Goal: Transaction & Acquisition: Purchase product/service

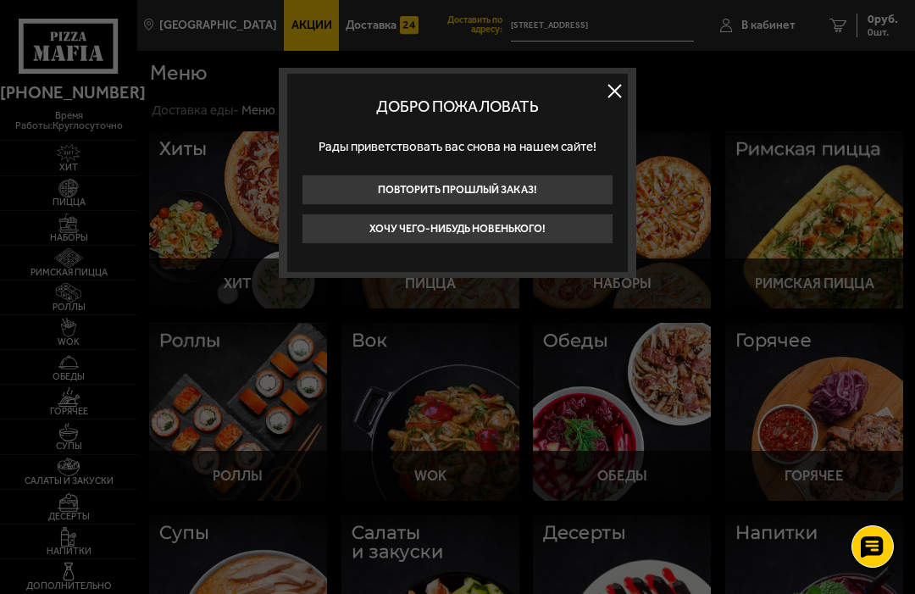
click at [529, 223] on button "Хочу чего-нибудь новенького!" at bounding box center [458, 229] width 312 height 31
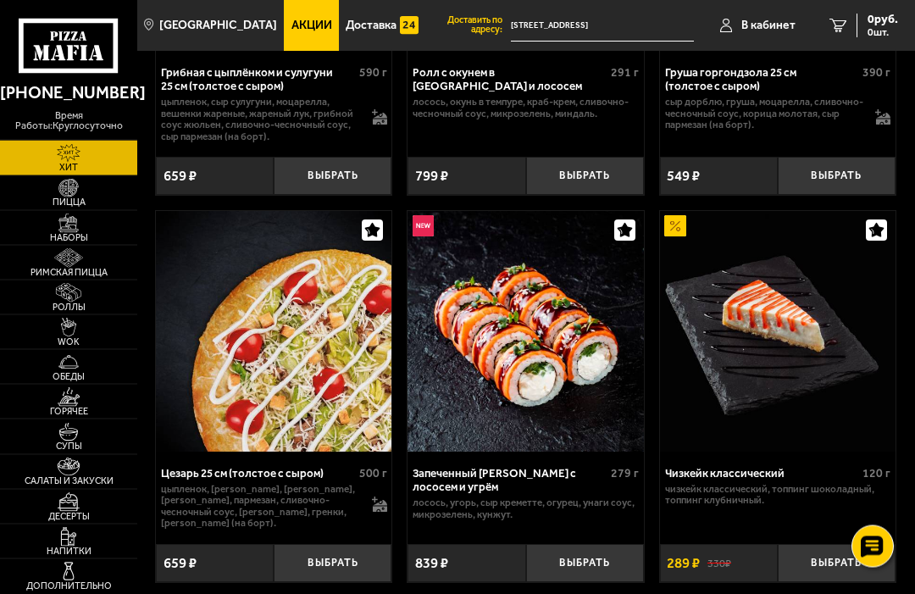
scroll to position [715, 0]
click at [66, 477] on img at bounding box center [68, 467] width 36 height 19
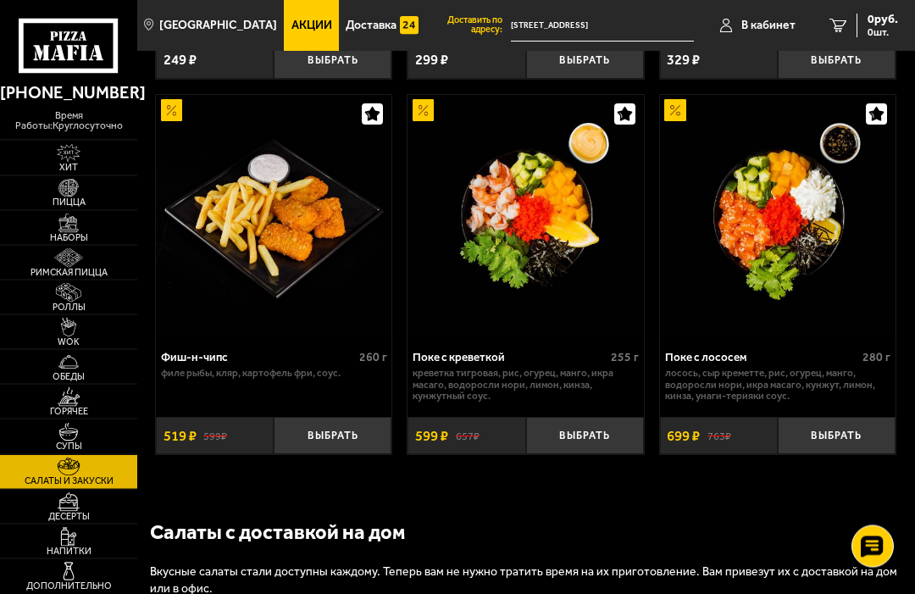
scroll to position [1695, 0]
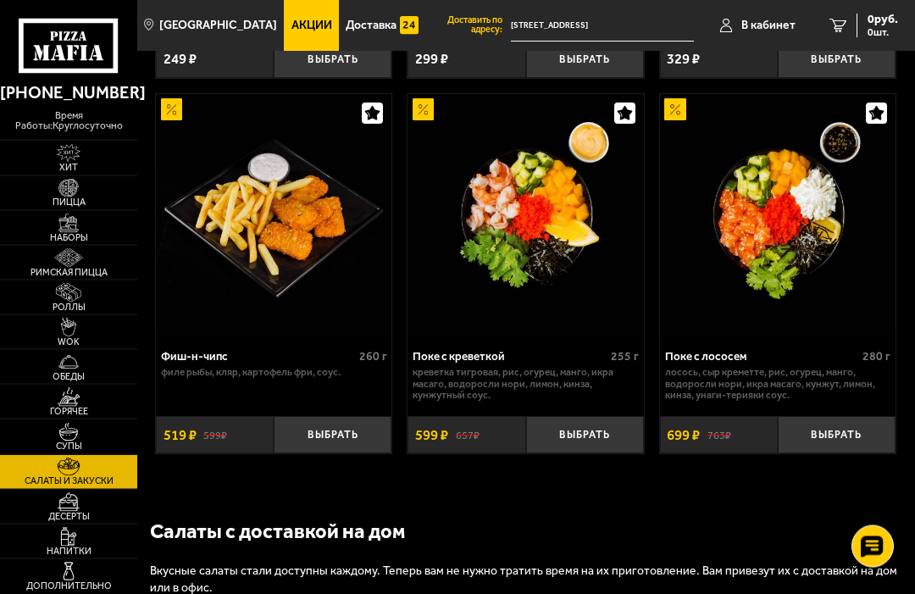
click at [598, 434] on button "Выбрать" at bounding box center [585, 436] width 118 height 38
click at [80, 581] on img at bounding box center [68, 571] width 36 height 19
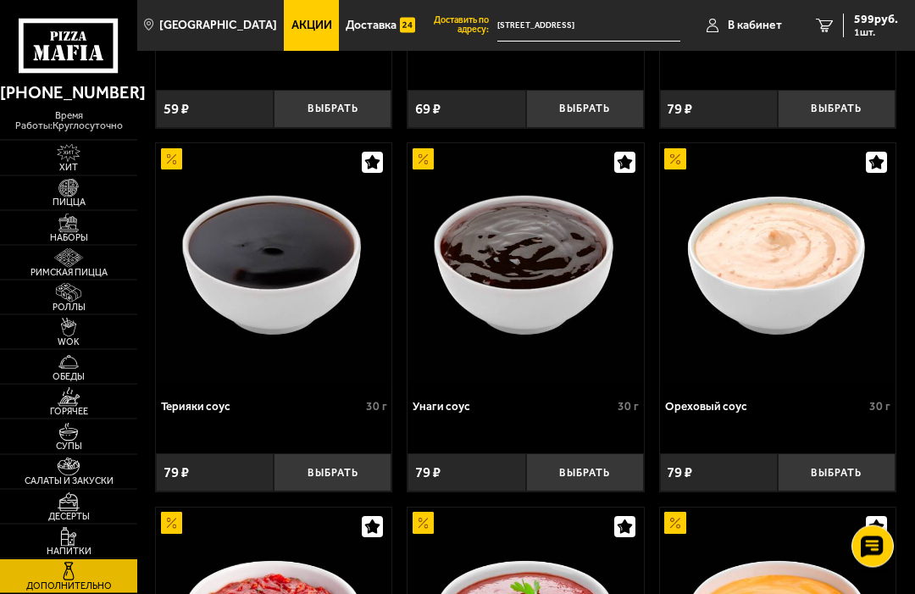
scroll to position [1087, 0]
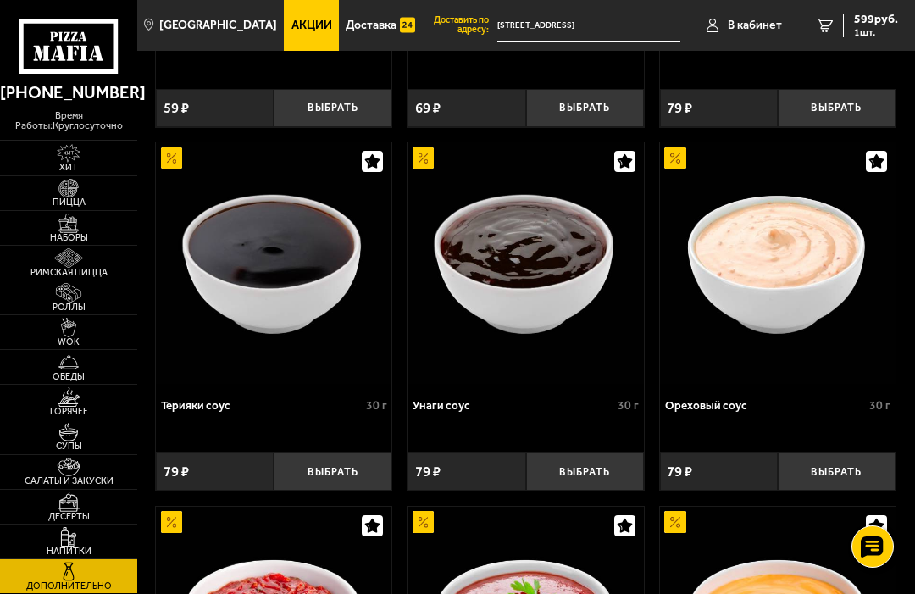
click at [584, 464] on button "Выбрать" at bounding box center [585, 471] width 118 height 38
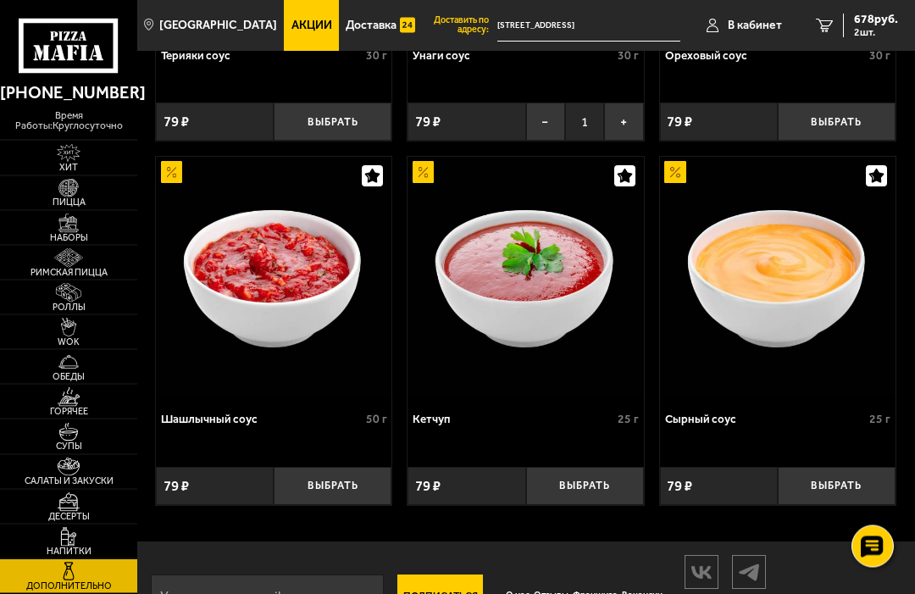
scroll to position [1436, 0]
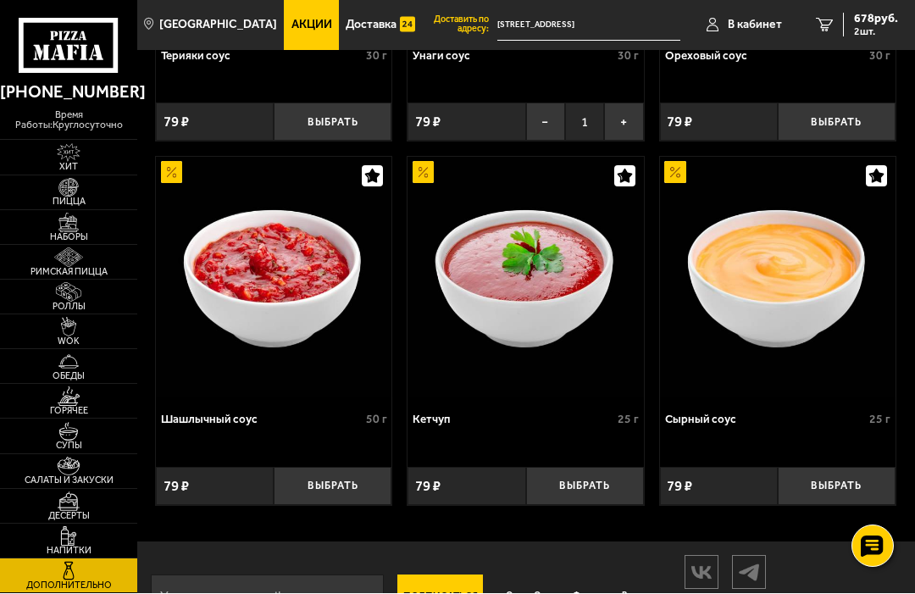
click at [64, 442] on img at bounding box center [68, 432] width 36 height 19
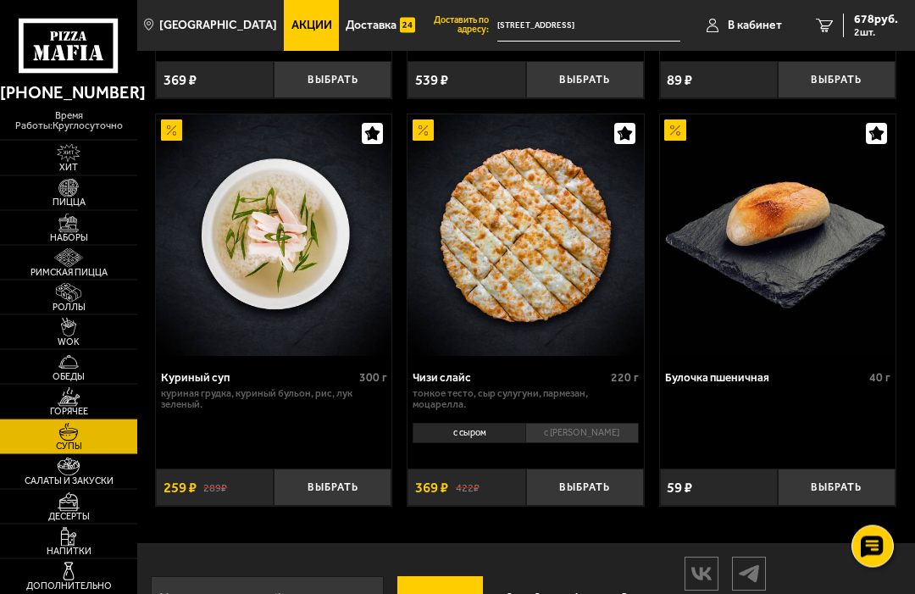
scroll to position [876, 0]
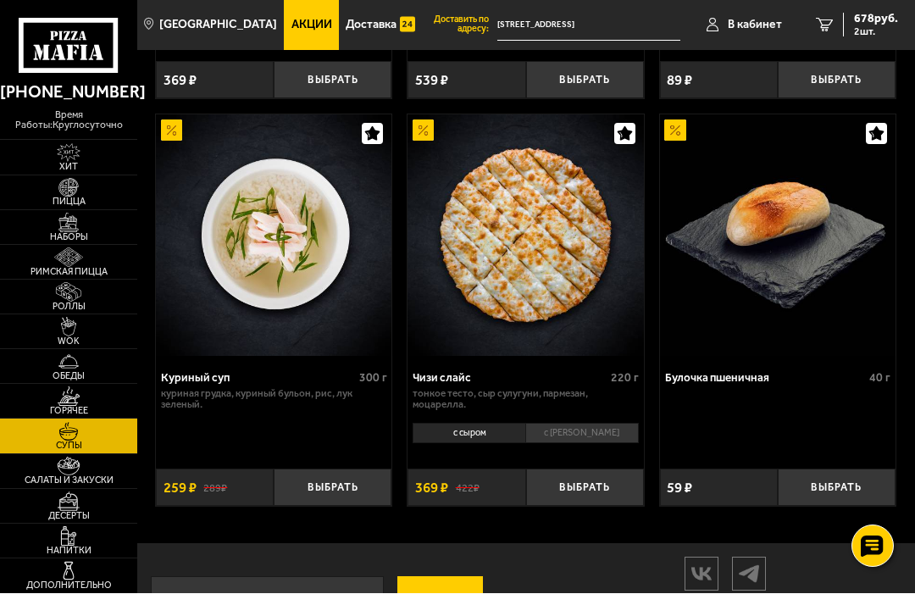
click at [56, 337] on img at bounding box center [68, 327] width 36 height 19
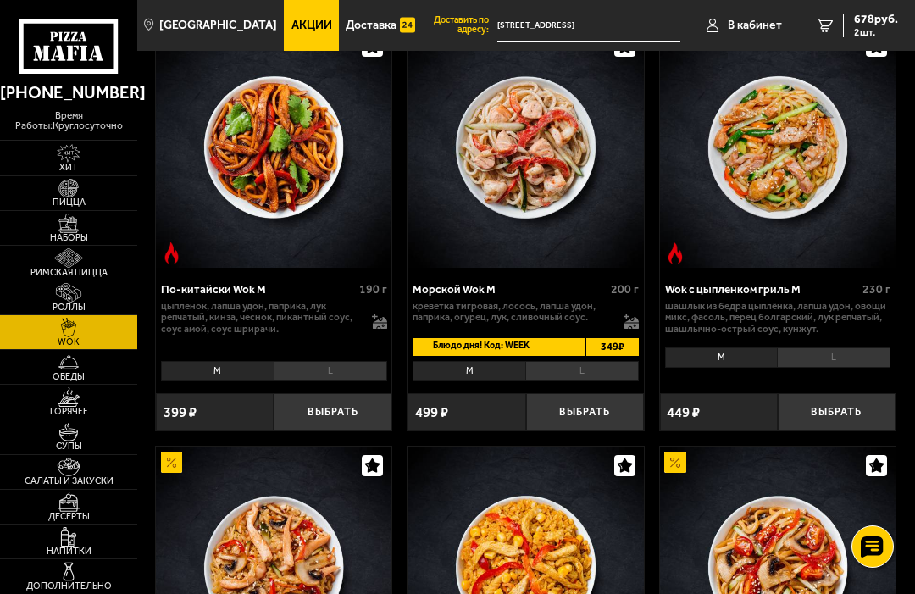
scroll to position [1337, 0]
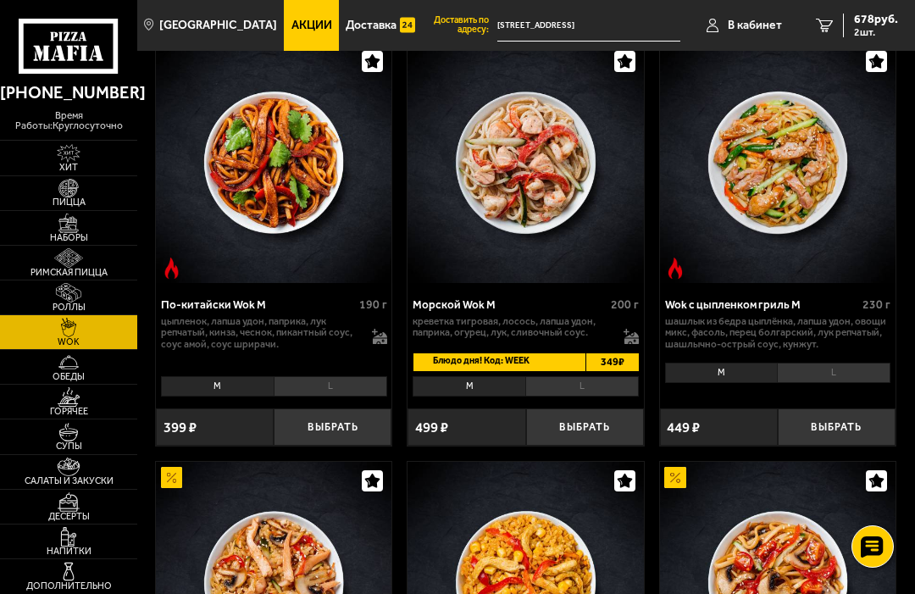
click at [65, 407] on img at bounding box center [68, 396] width 36 height 19
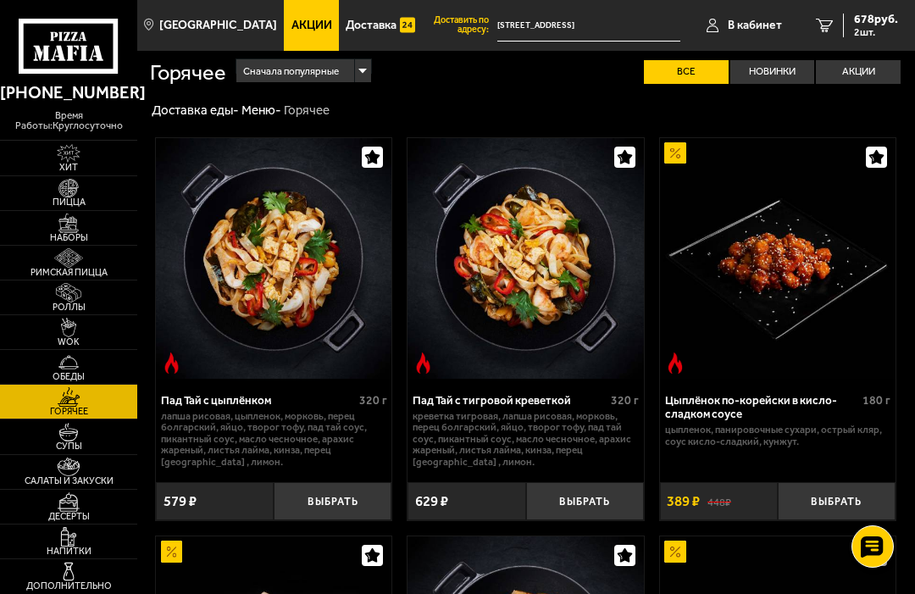
click at [51, 198] on img at bounding box center [68, 188] width 36 height 19
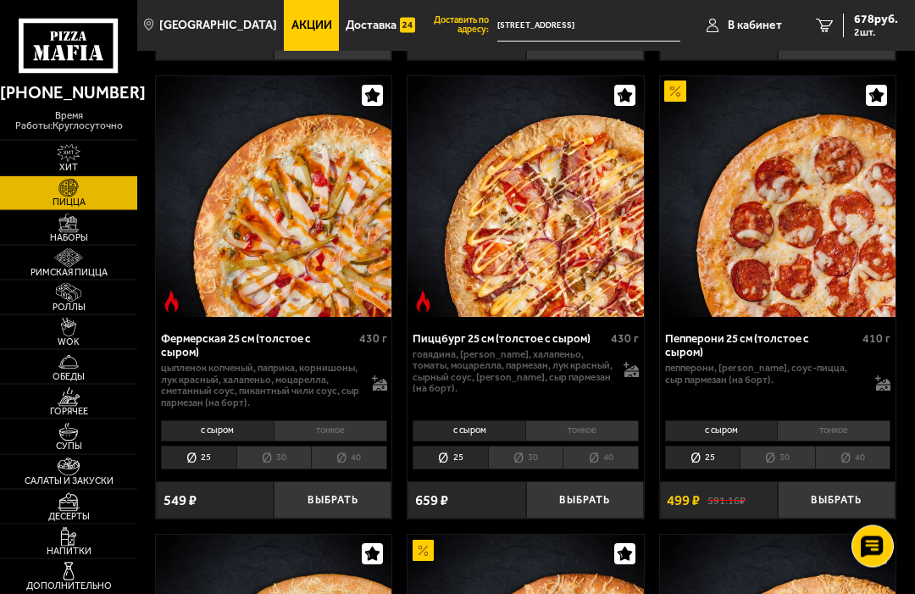
scroll to position [2856, 0]
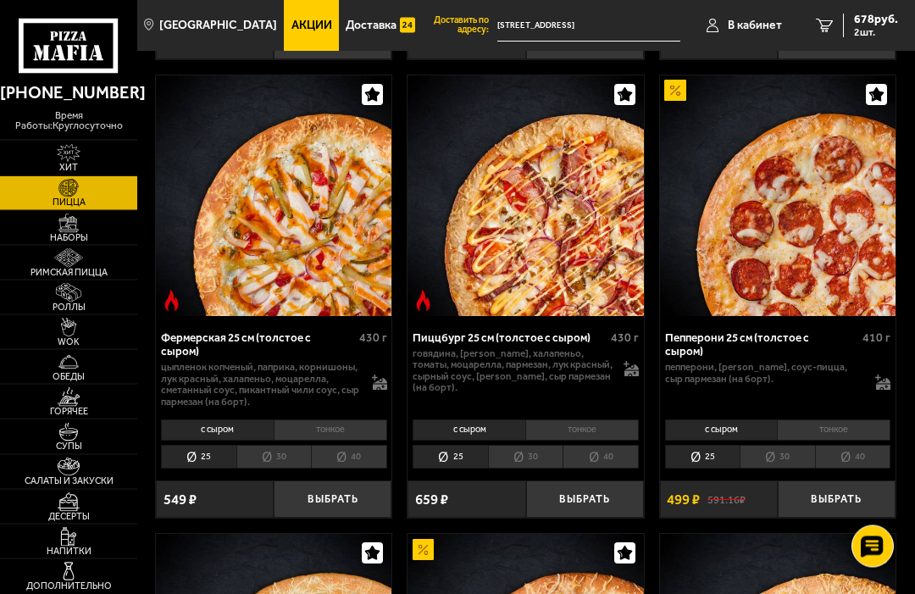
click at [844, 420] on li "тонкое" at bounding box center [834, 430] width 114 height 20
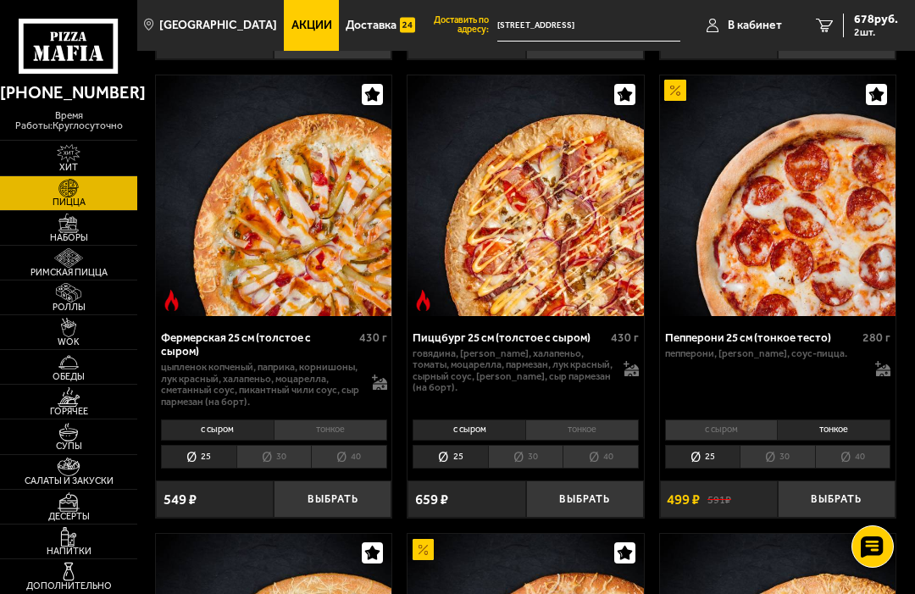
click at [861, 445] on li "40" at bounding box center [853, 457] width 76 height 25
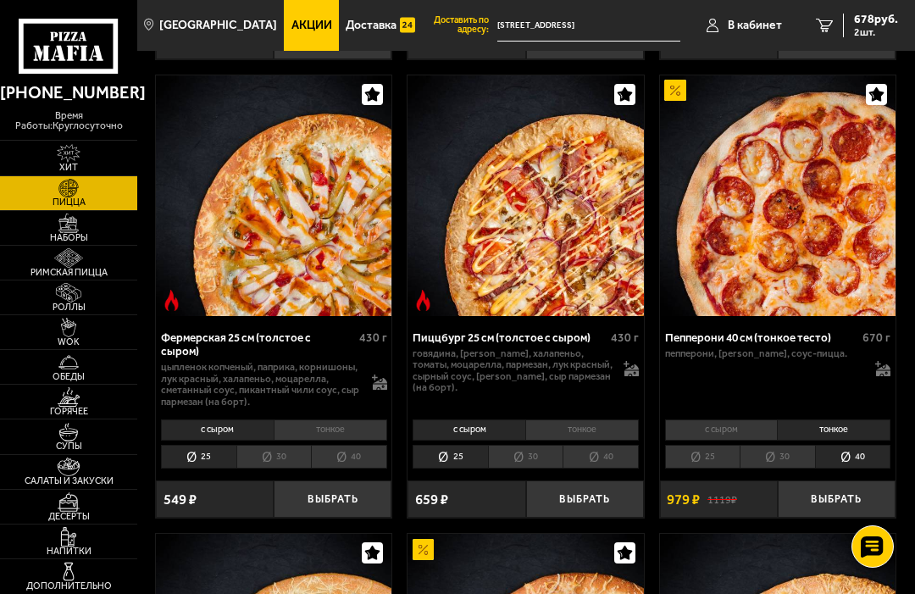
click at [832, 480] on button "Выбрать" at bounding box center [837, 499] width 118 height 38
click at [797, 480] on button "−" at bounding box center [797, 499] width 39 height 38
click at [888, 361] on icon at bounding box center [882, 368] width 15 height 15
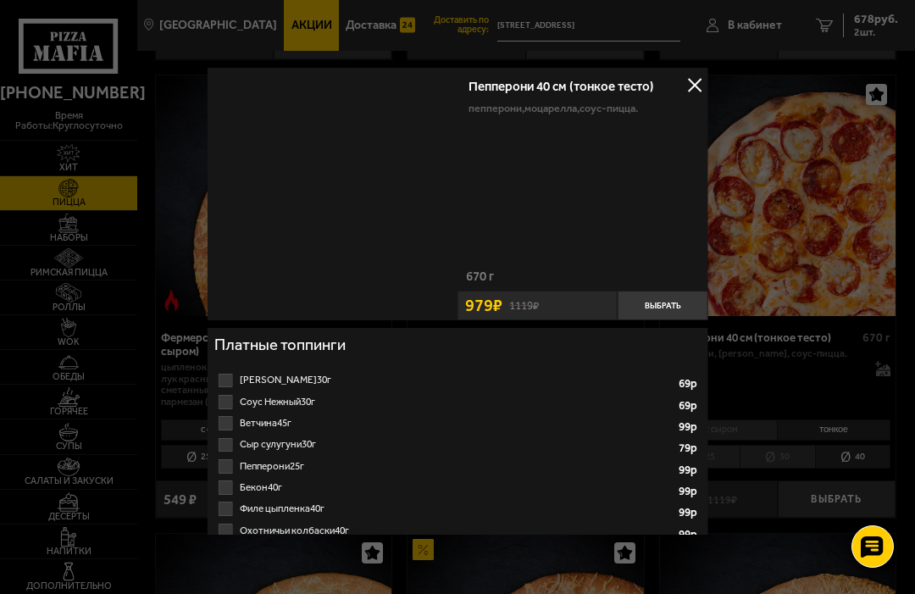
scroll to position [0, 0]
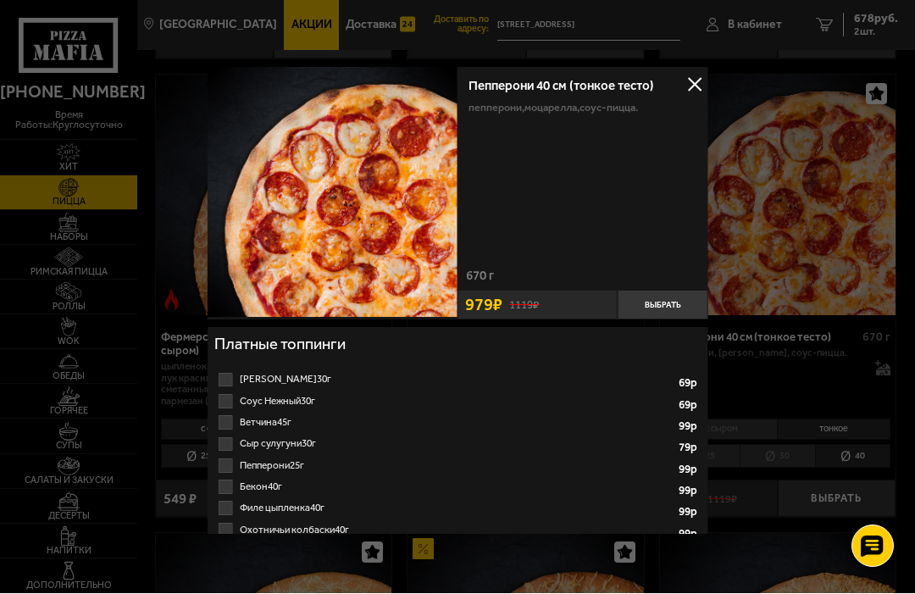
click at [230, 467] on label "Пепперони 25г 1 2 3 4 5 6 7 8" at bounding box center [457, 466] width 486 height 21
click at [0, 0] on input "Пепперони 25г 1 2 3 4 5 6 7 8" at bounding box center [0, 0] width 0 height 0
click at [236, 541] on label "Шампиньоны 25г 1 2 3 4 5 6 7" at bounding box center [457, 551] width 486 height 21
click at [0, 0] on input "Шампиньоны 25г 1 2 3 4 5 6 7" at bounding box center [0, 0] width 0 height 0
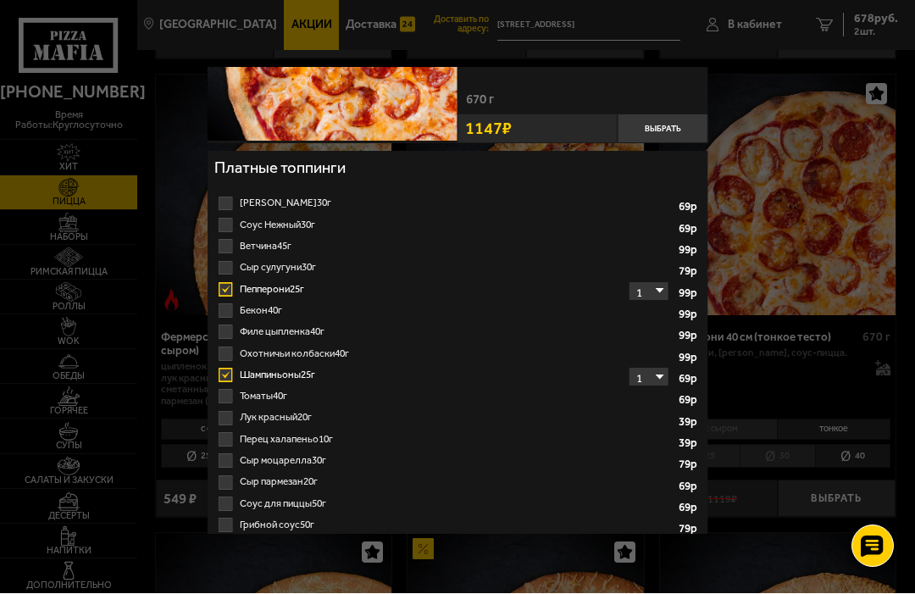
scroll to position [175, 0]
click at [235, 391] on label "Томаты 40г 1" at bounding box center [457, 397] width 486 height 21
click at [0, 0] on input "Томаты 40г 1" at bounding box center [0, 0] width 0 height 0
click at [670, 119] on button "Выбрать" at bounding box center [663, 130] width 90 height 30
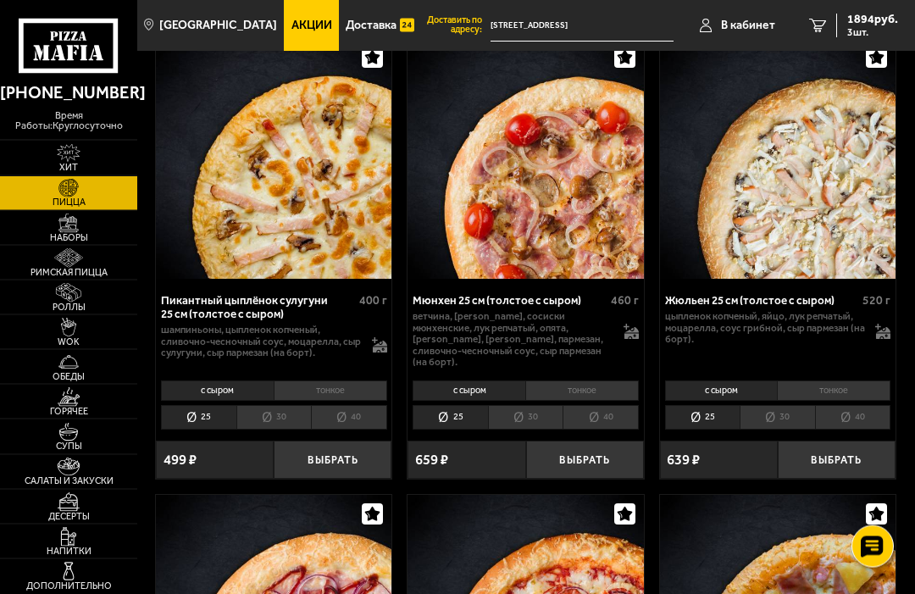
scroll to position [4272, 0]
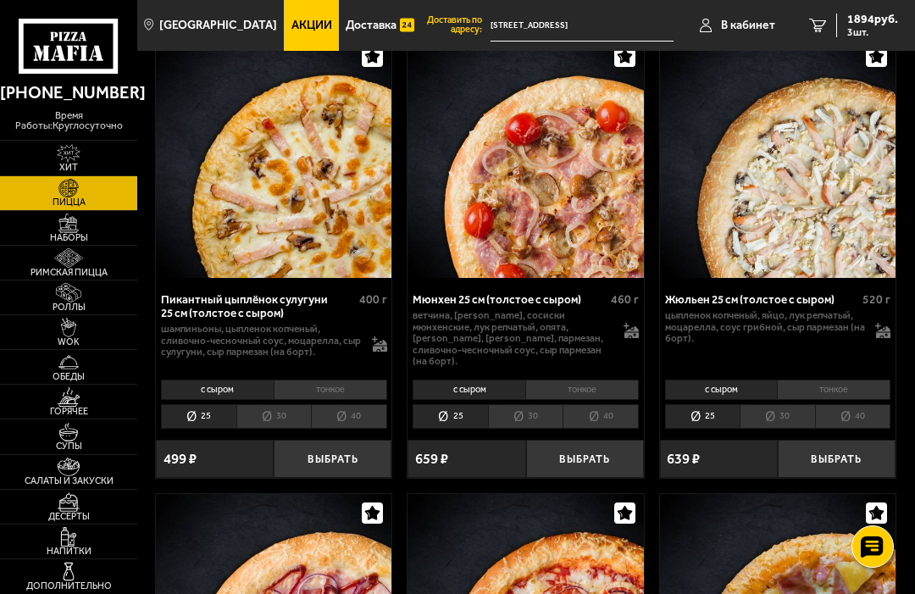
click at [86, 302] on img at bounding box center [68, 292] width 36 height 19
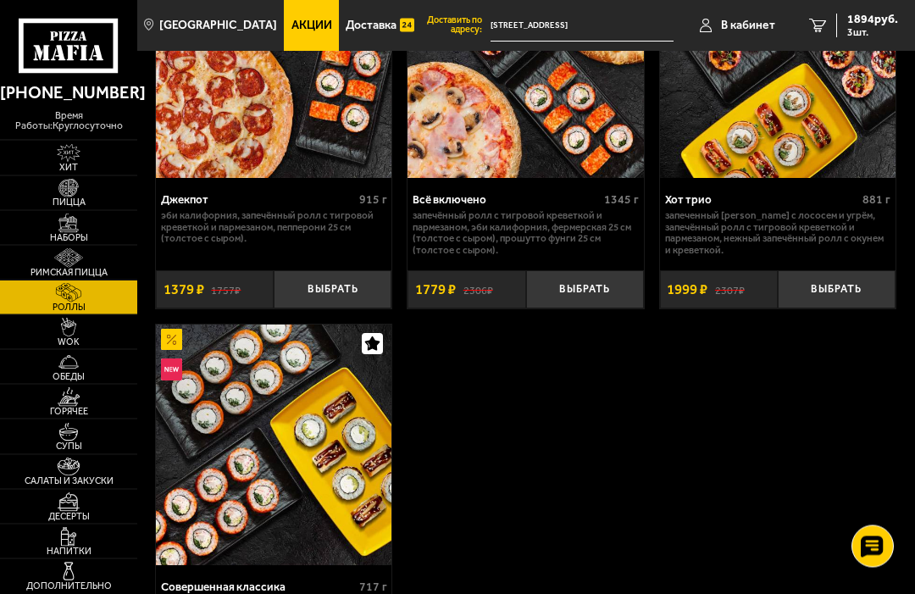
scroll to position [1759, 0]
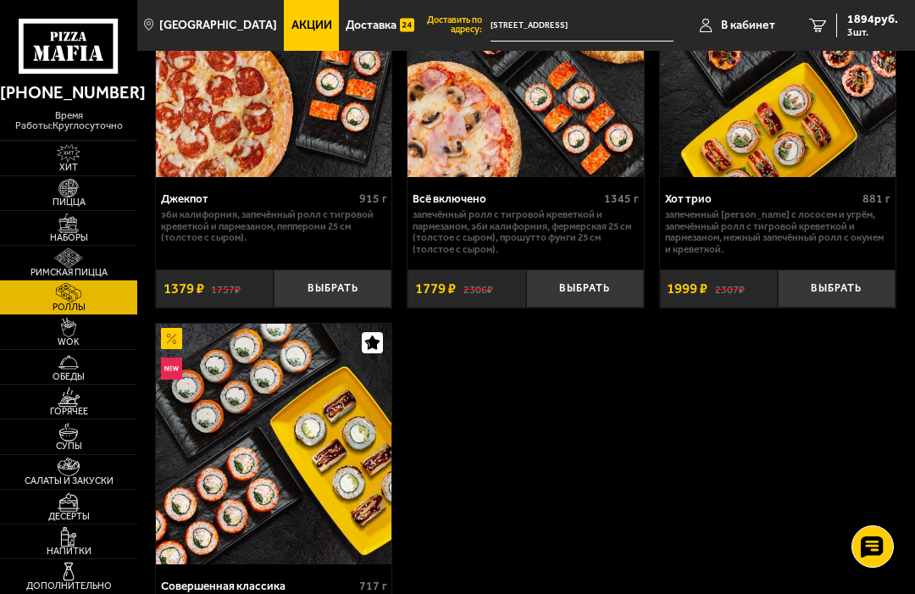
click at [102, 349] on link "WOK" at bounding box center [68, 332] width 137 height 34
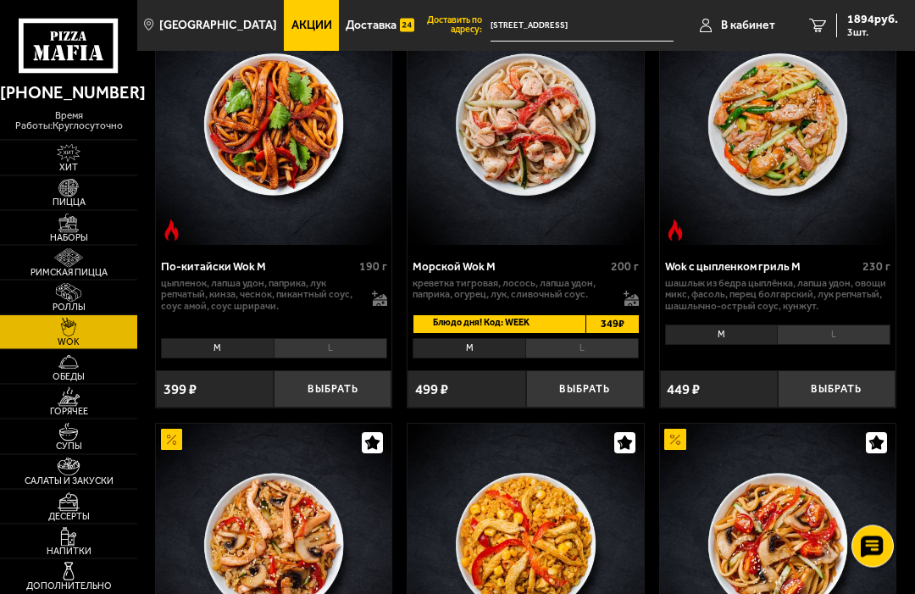
scroll to position [1375, 0]
click at [86, 372] on img at bounding box center [68, 361] width 36 height 19
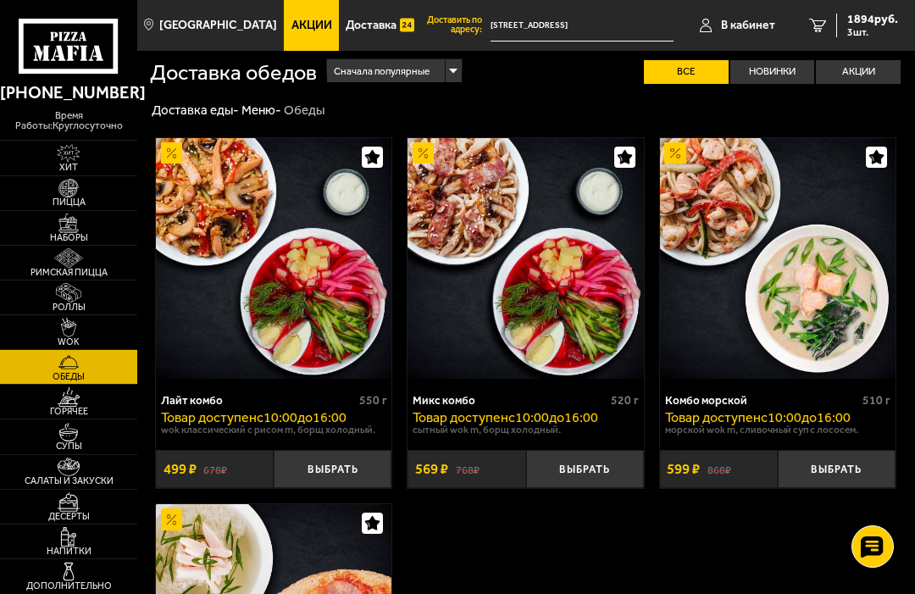
click at [101, 416] on span "Горячее" at bounding box center [68, 411] width 137 height 9
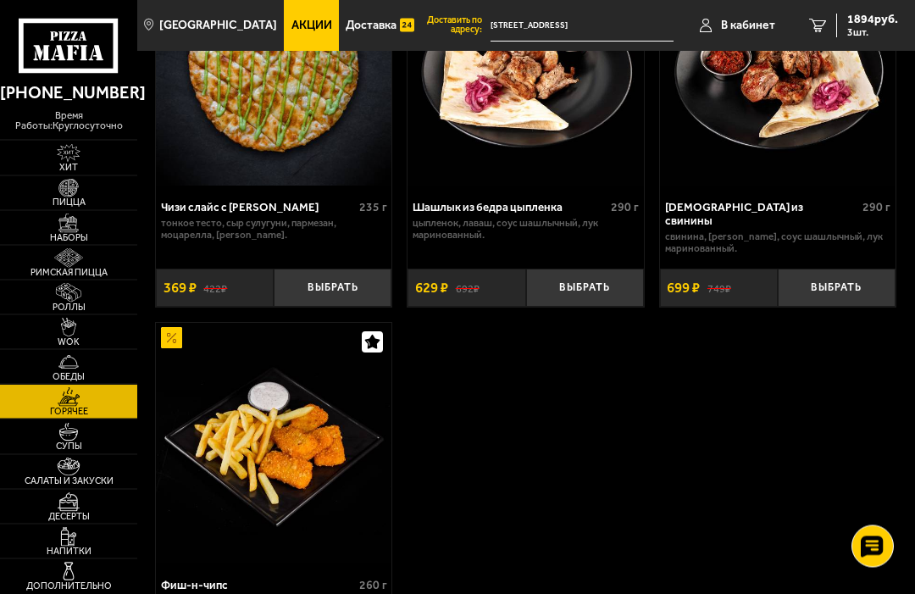
scroll to position [1853, 0]
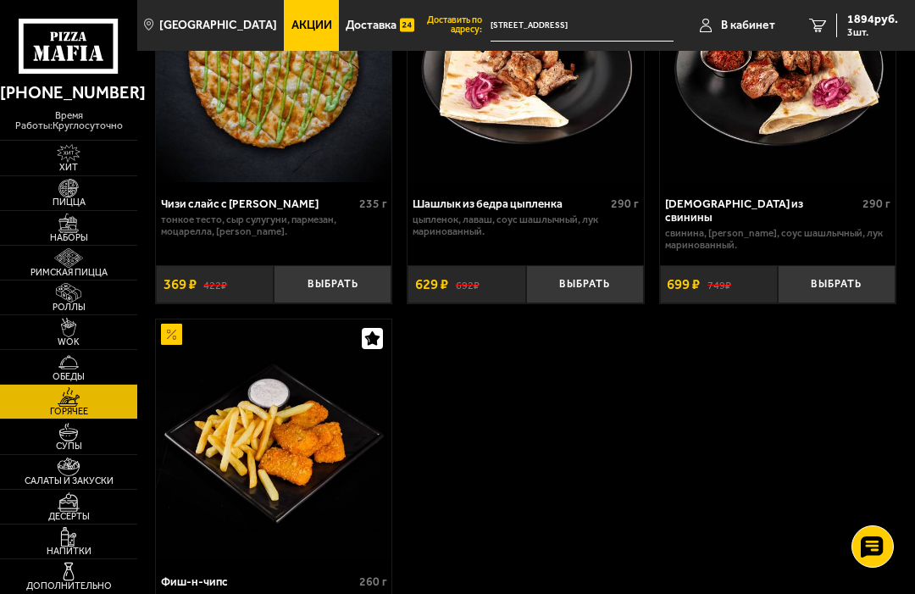
click at [103, 489] on link "Салаты и закуски" at bounding box center [68, 472] width 137 height 34
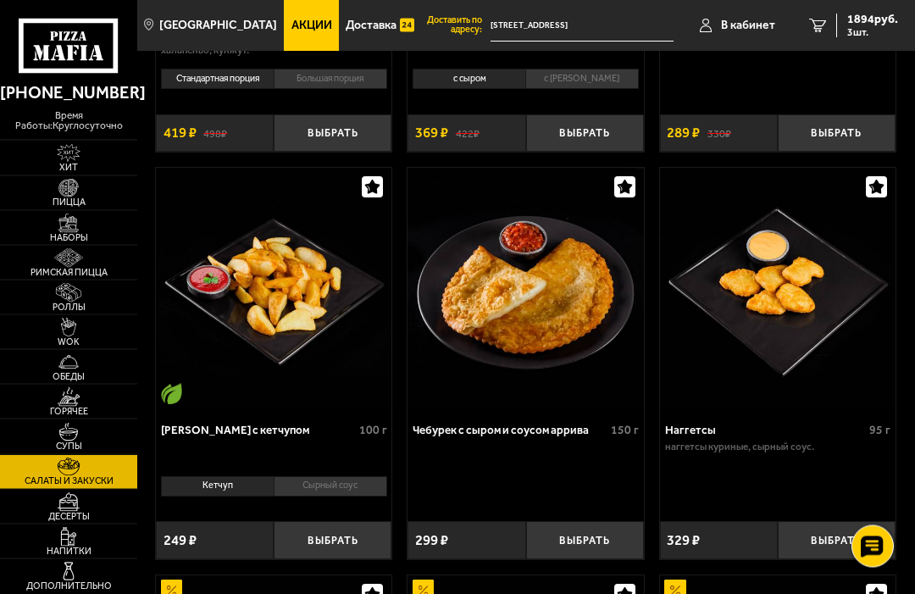
scroll to position [1214, 0]
click at [67, 337] on img at bounding box center [68, 327] width 36 height 19
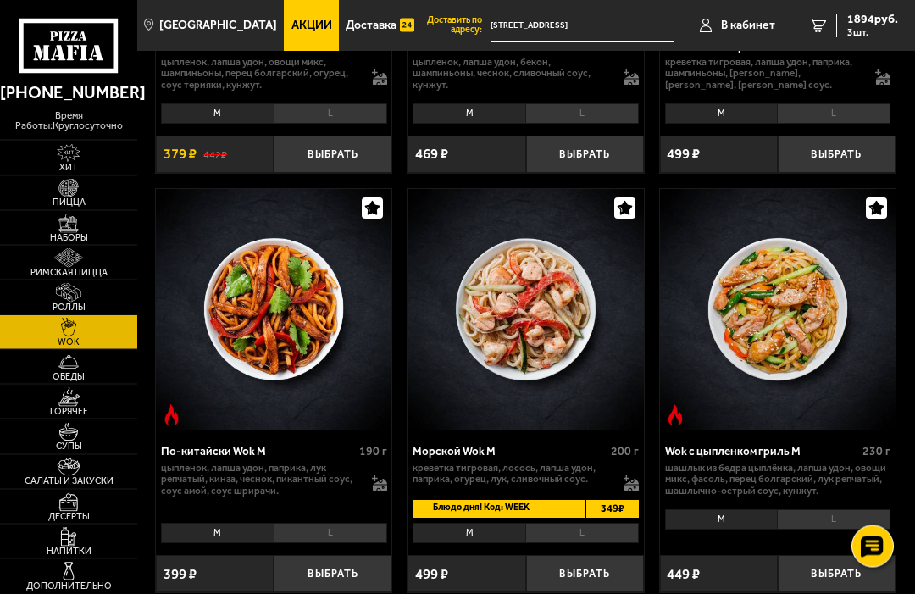
scroll to position [1191, 0]
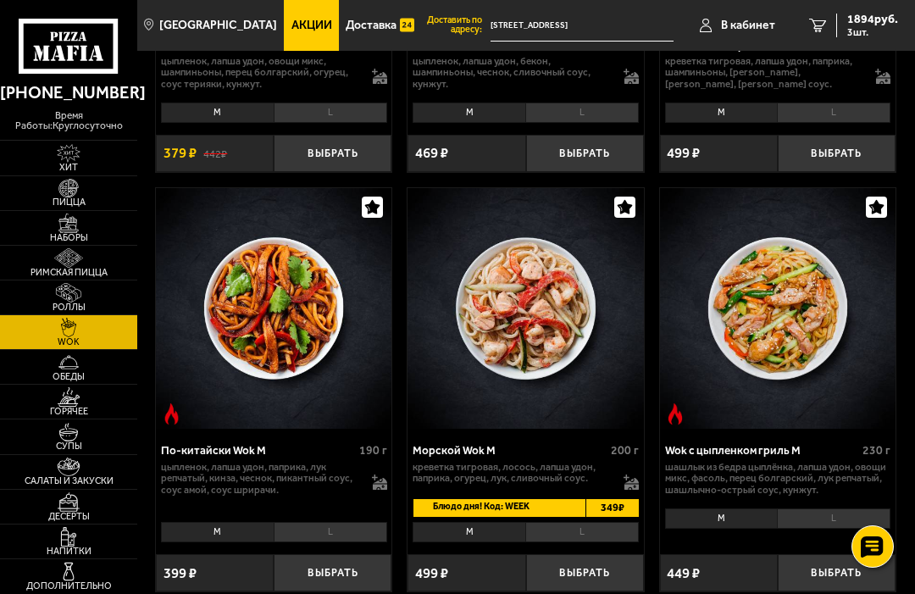
click at [64, 407] on img at bounding box center [68, 396] width 36 height 19
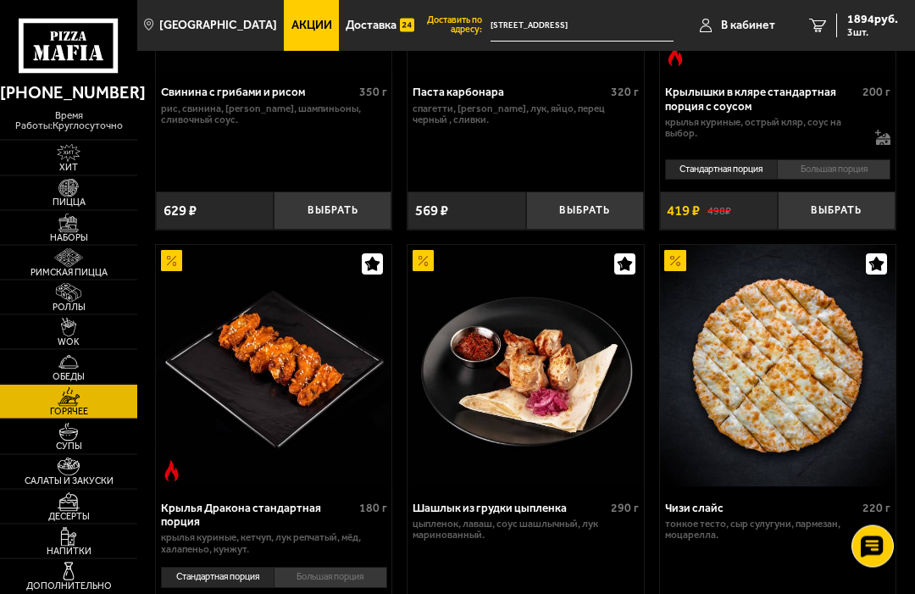
scroll to position [1129, 0]
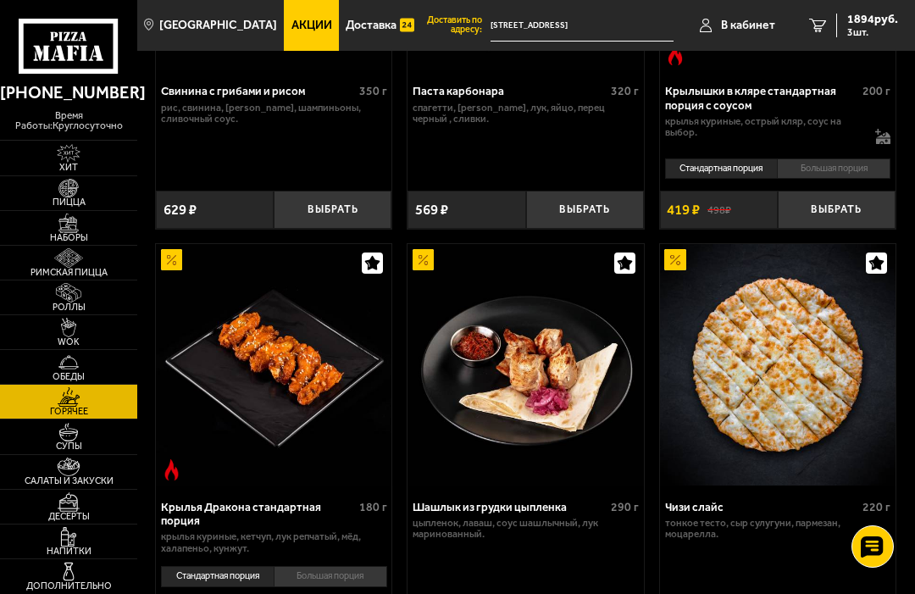
click at [76, 477] on img at bounding box center [68, 467] width 36 height 19
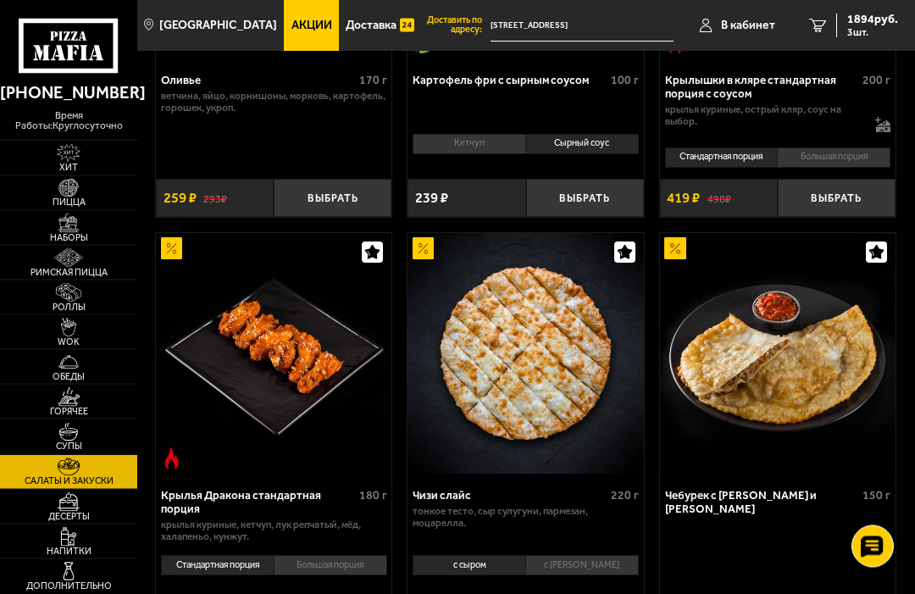
scroll to position [728, 0]
click at [63, 407] on img at bounding box center [68, 396] width 36 height 19
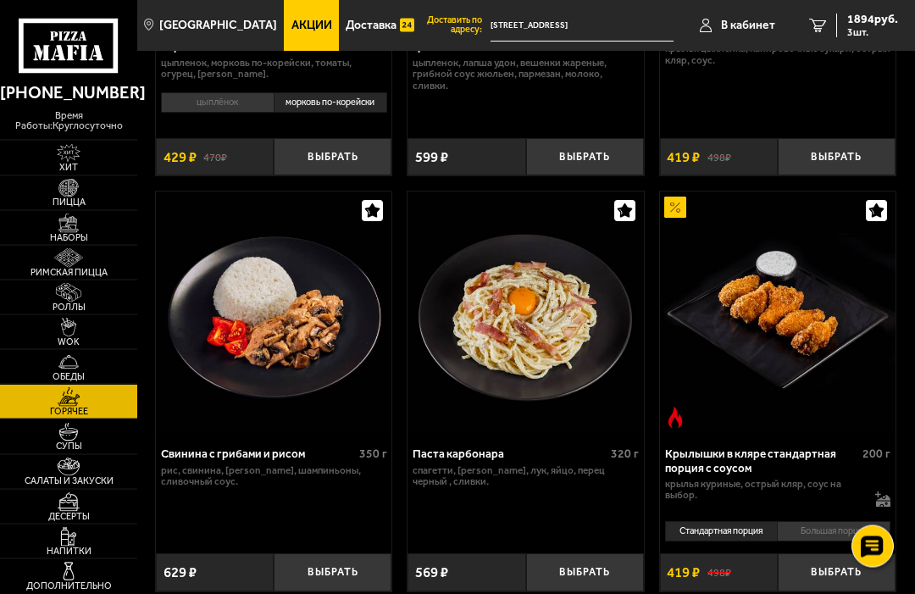
scroll to position [766, 0]
click at [55, 347] on span "WOK" at bounding box center [68, 341] width 137 height 9
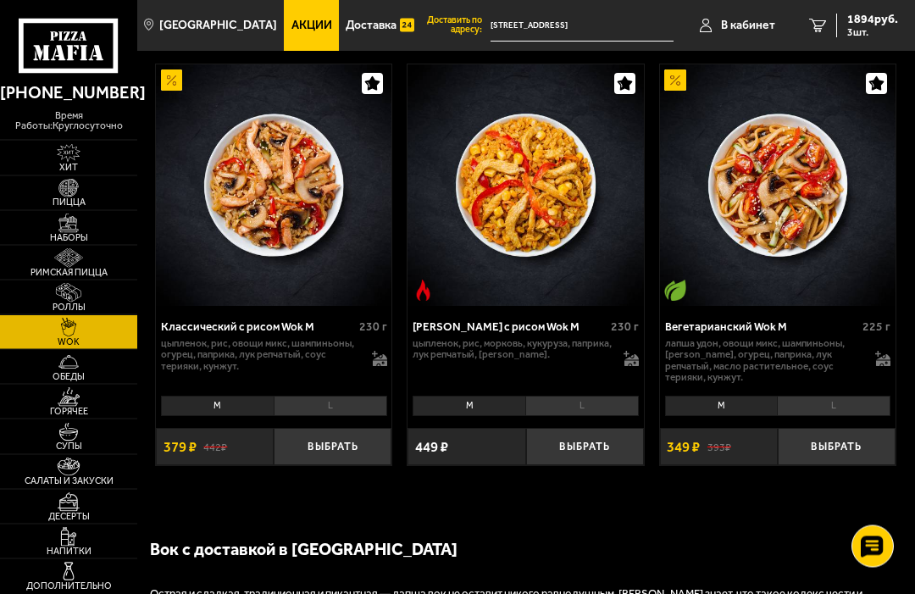
scroll to position [1734, 0]
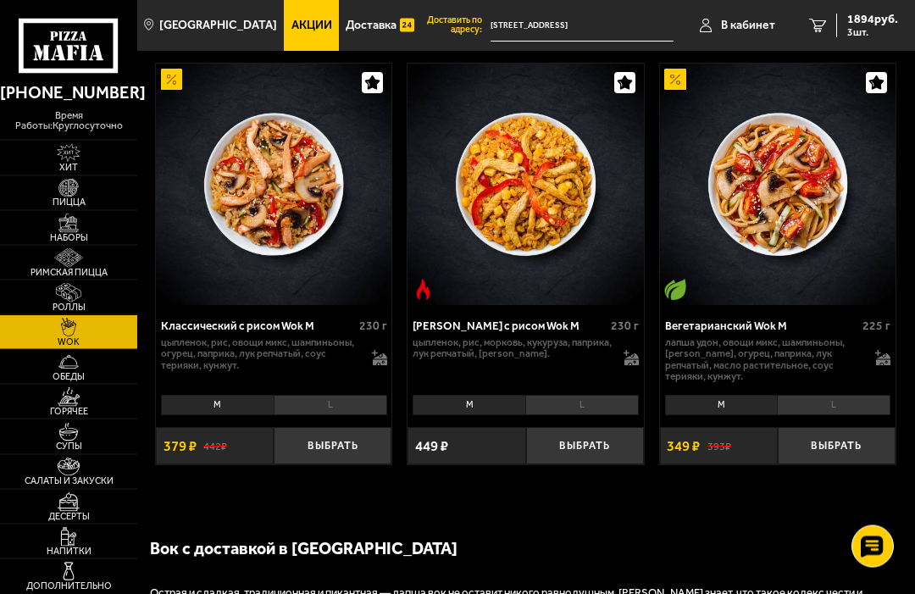
click at [344, 400] on li "L" at bounding box center [331, 406] width 114 height 20
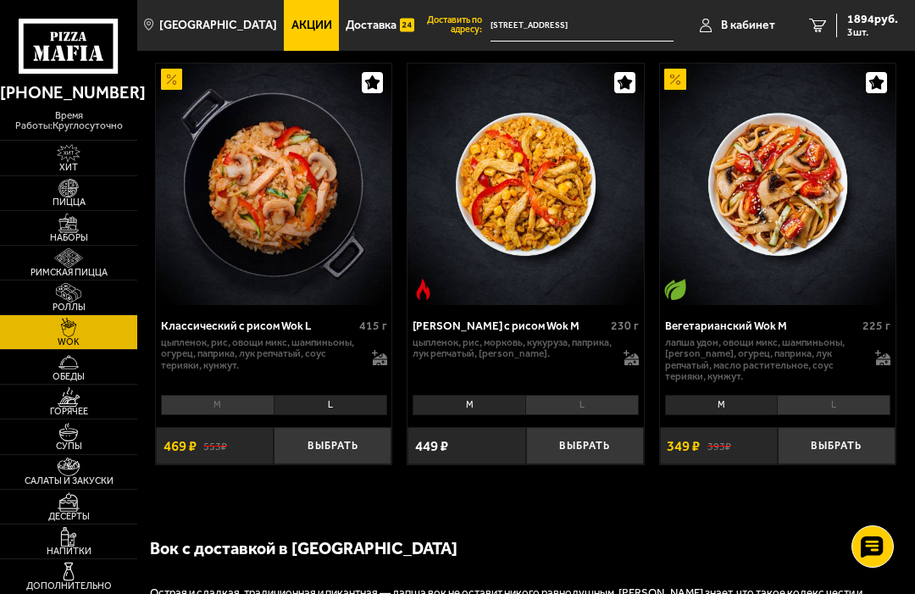
click at [70, 407] on img at bounding box center [68, 396] width 36 height 19
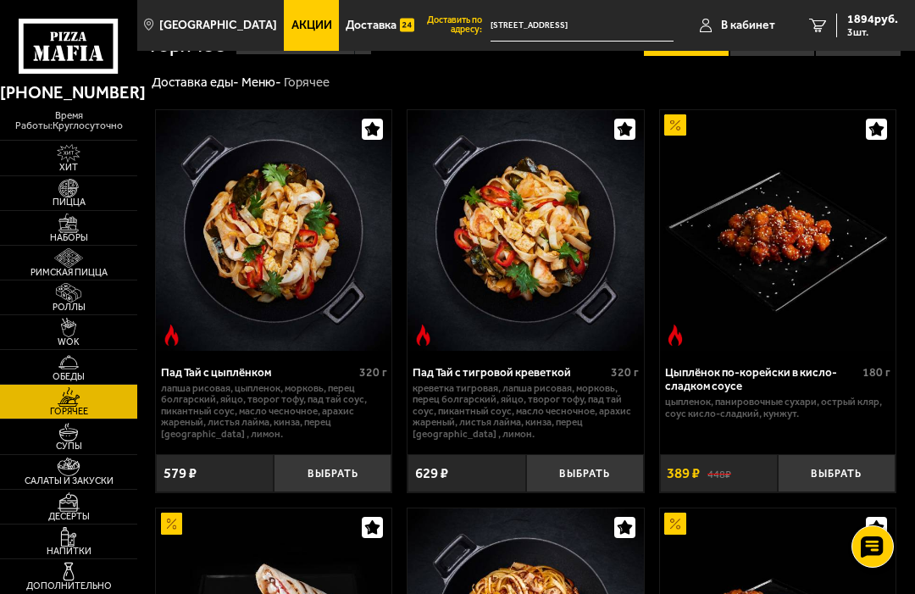
scroll to position [129, 0]
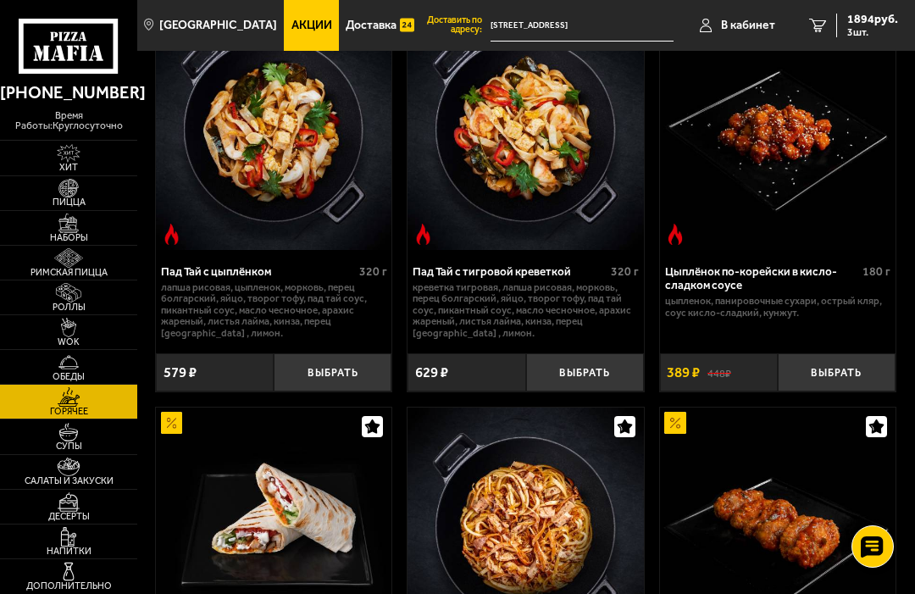
click at [855, 375] on button "Выбрать" at bounding box center [837, 372] width 118 height 38
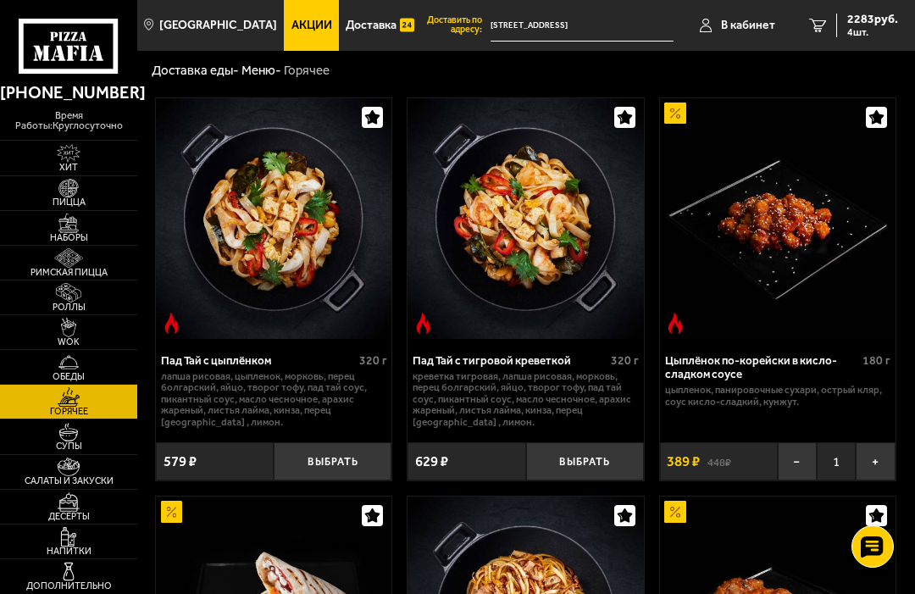
scroll to position [0, 0]
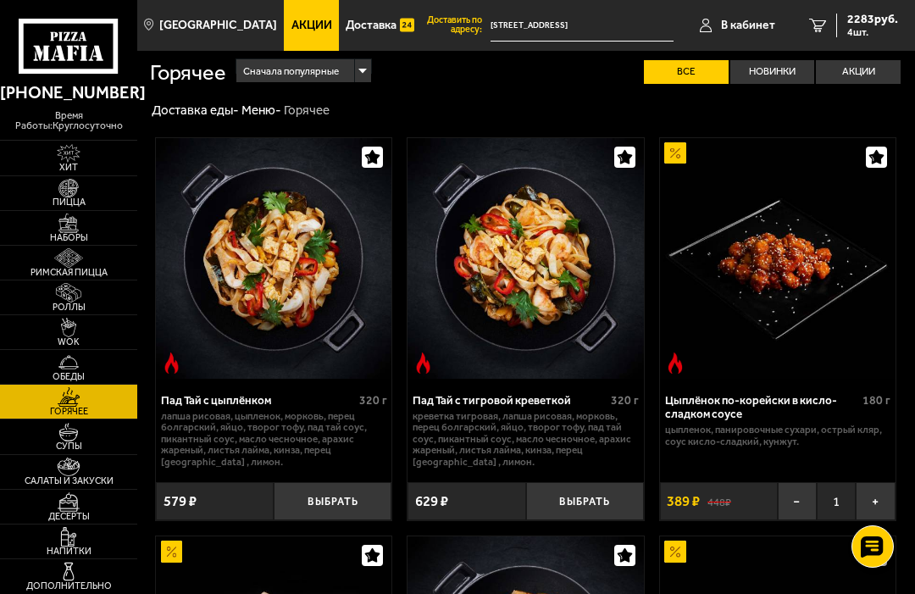
click at [76, 477] on img at bounding box center [68, 467] width 36 height 19
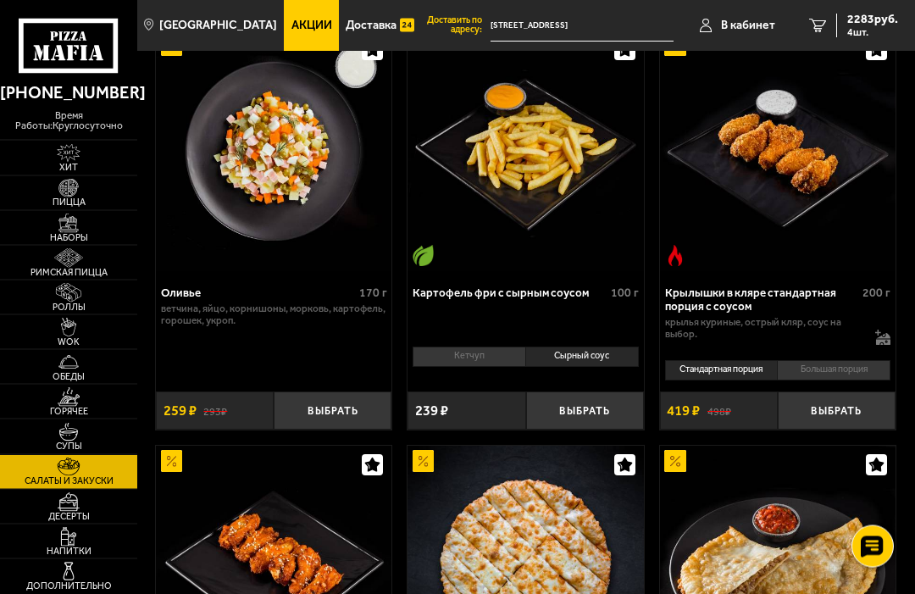
scroll to position [524, 0]
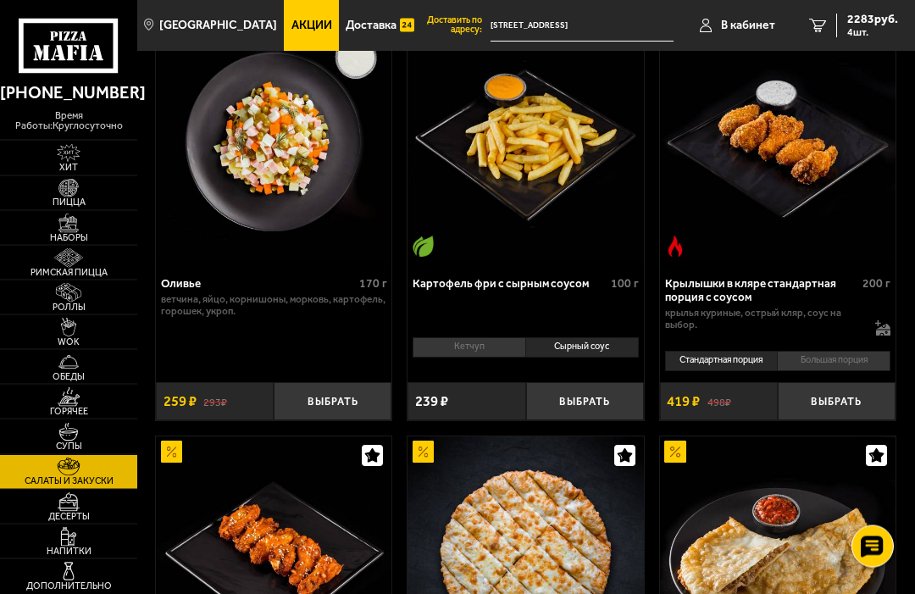
click at [602, 344] on li "Сырный соус" at bounding box center [582, 348] width 114 height 20
click at [589, 342] on li "Сырный соус" at bounding box center [582, 348] width 114 height 20
click at [600, 397] on button "Выбрать" at bounding box center [585, 402] width 118 height 38
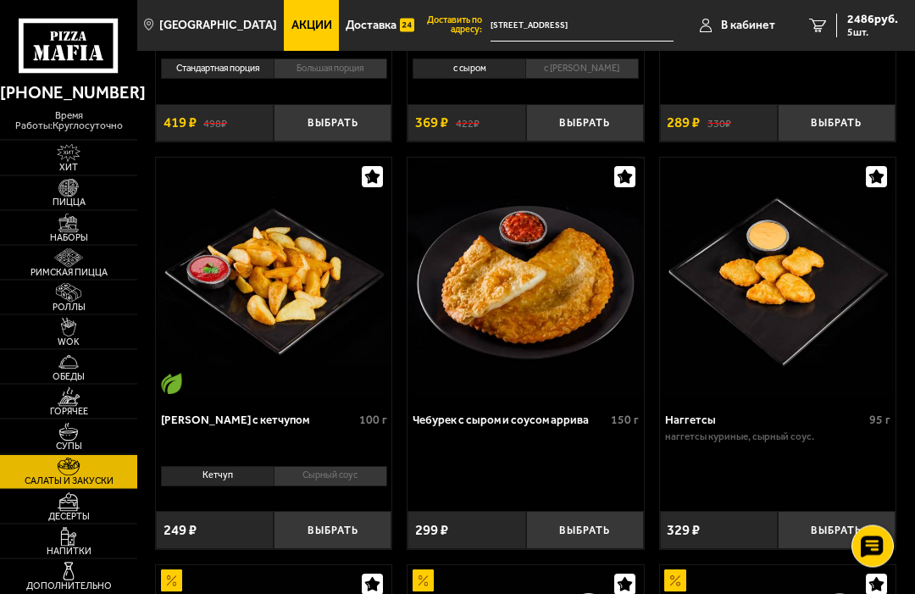
click at [357, 471] on li "Сырный соус" at bounding box center [331, 477] width 114 height 20
click at [346, 522] on button "Выбрать" at bounding box center [333, 530] width 118 height 38
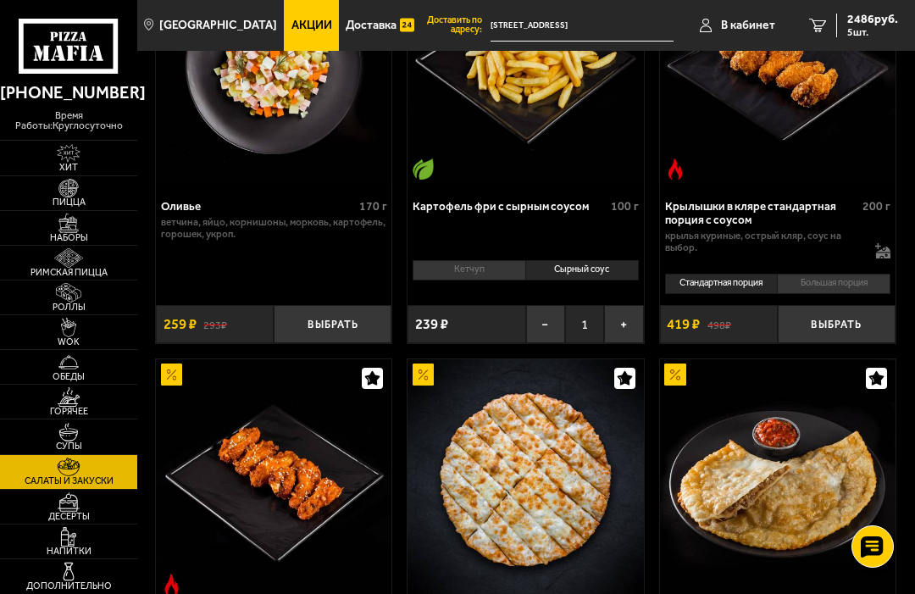
scroll to position [539, 0]
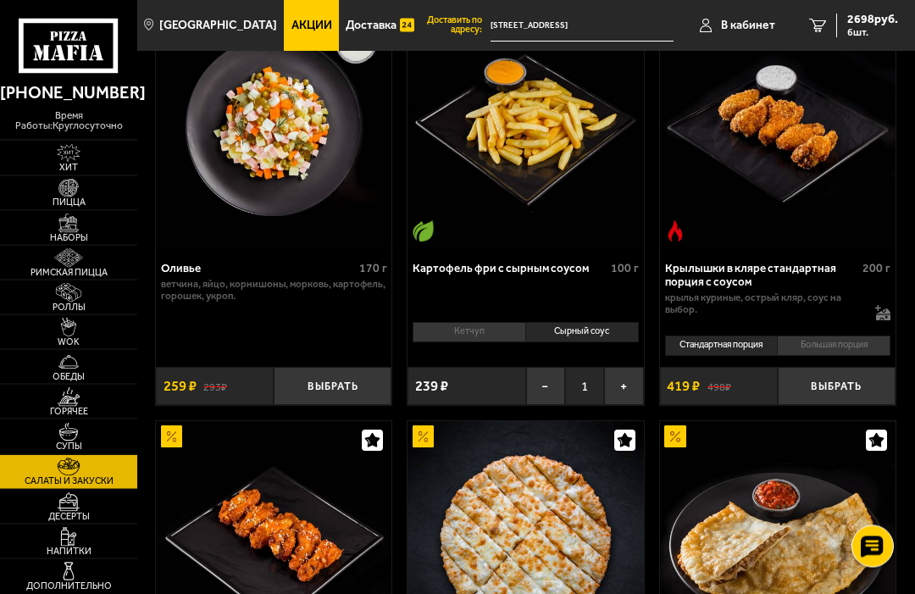
click at [874, 25] on span "2698 руб." at bounding box center [872, 20] width 51 height 12
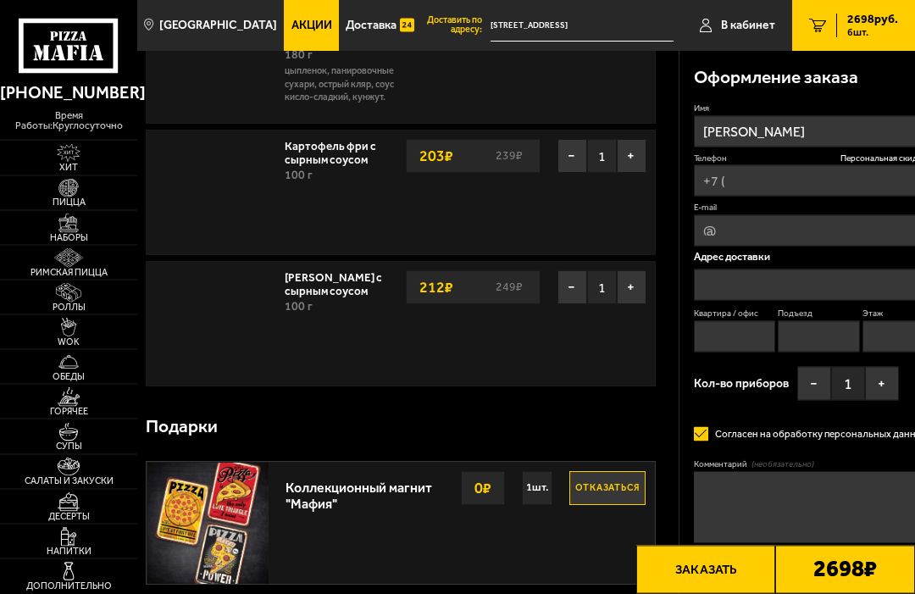
type input "+7 (905) 207-35-44"
type input "проспект Культуры, 6к1"
type input "100"
type input "2"
type input "7"
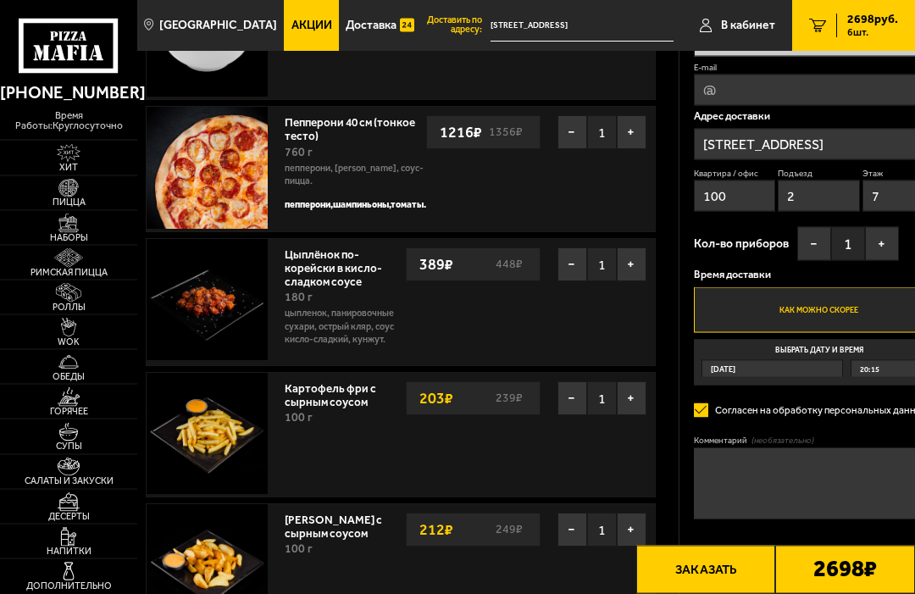
scroll to position [299, 0]
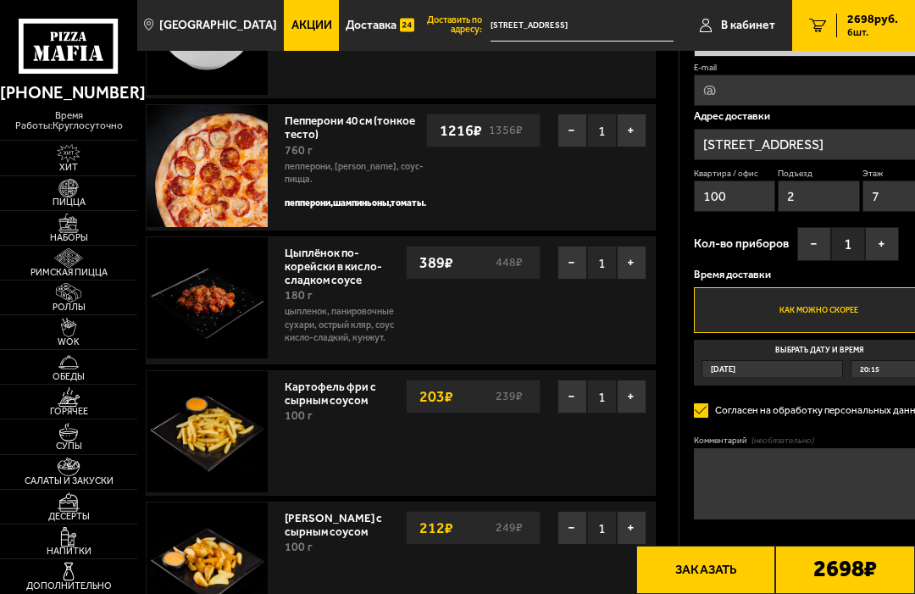
click at [865, 261] on button "+" at bounding box center [882, 244] width 34 height 34
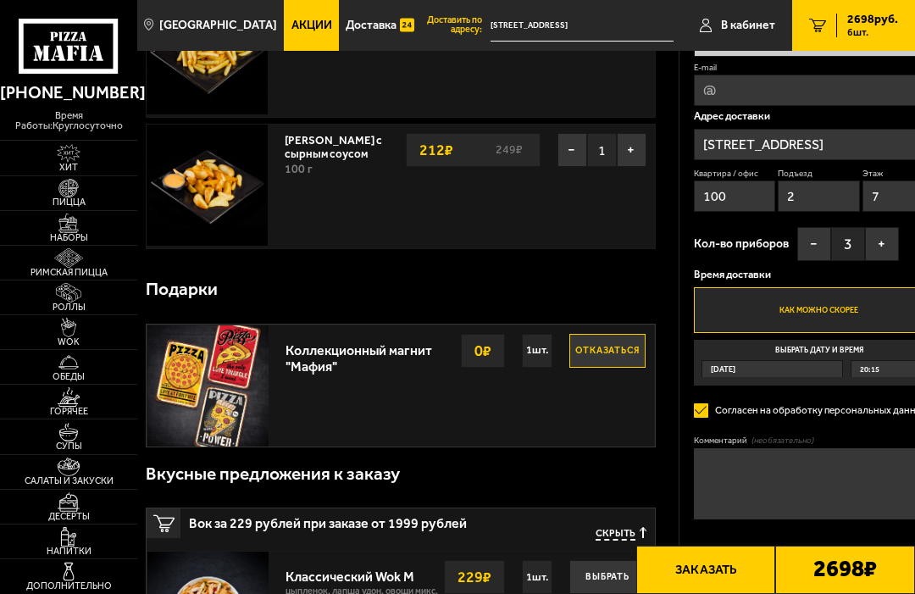
scroll to position [691, 0]
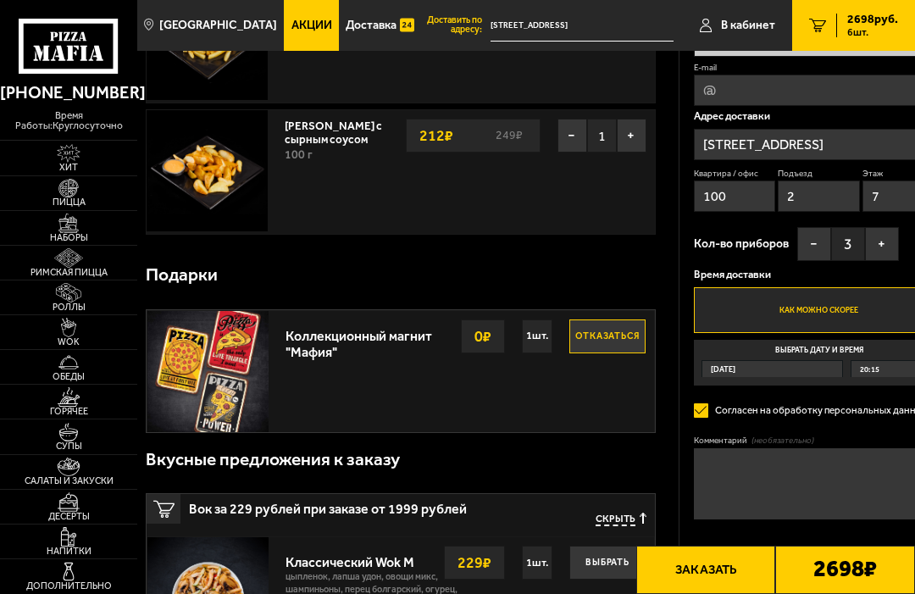
click at [718, 593] on button "Заказать" at bounding box center [706, 570] width 140 height 48
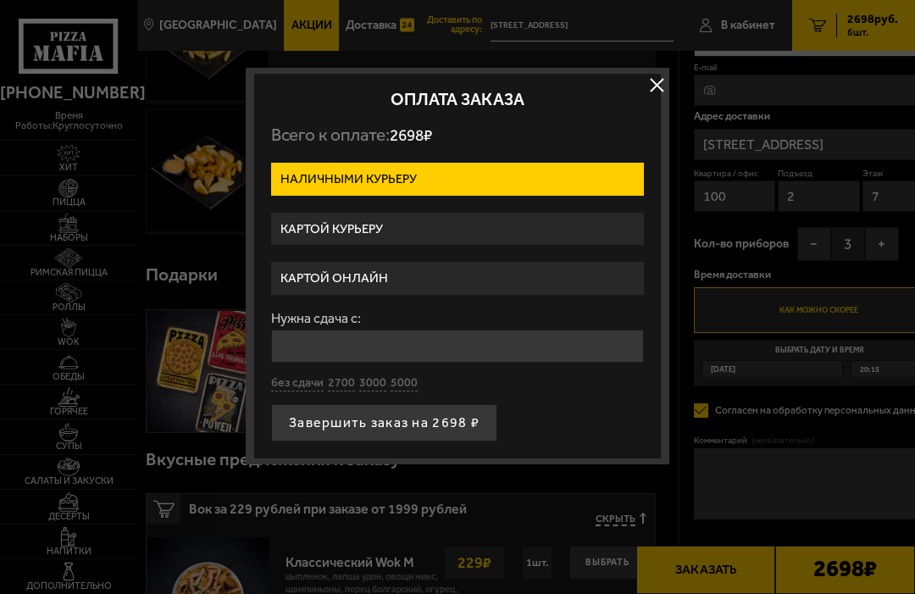
scroll to position [0, 0]
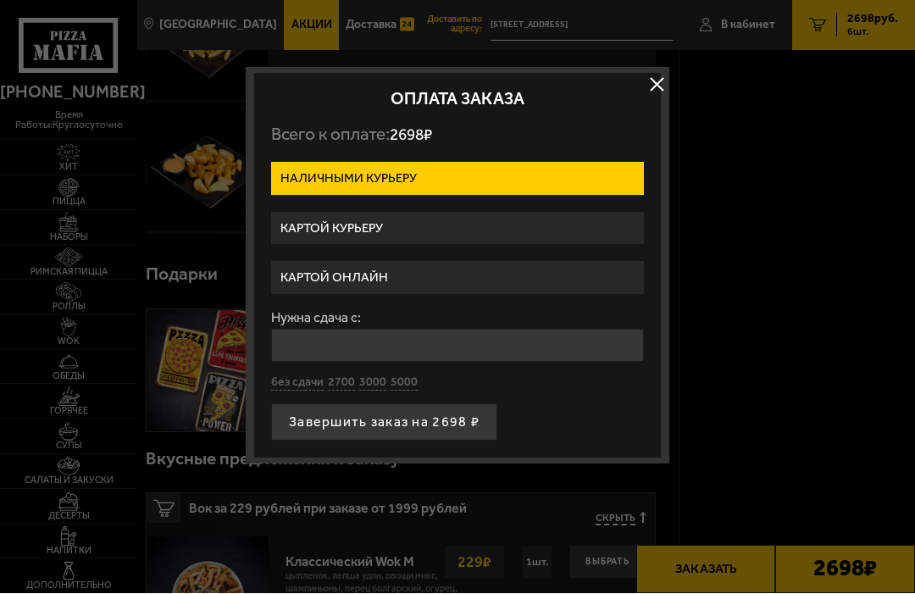
click at [353, 266] on label "Картой онлайн" at bounding box center [457, 278] width 373 height 33
click at [0, 0] on input "Картой онлайн" at bounding box center [0, 0] width 0 height 0
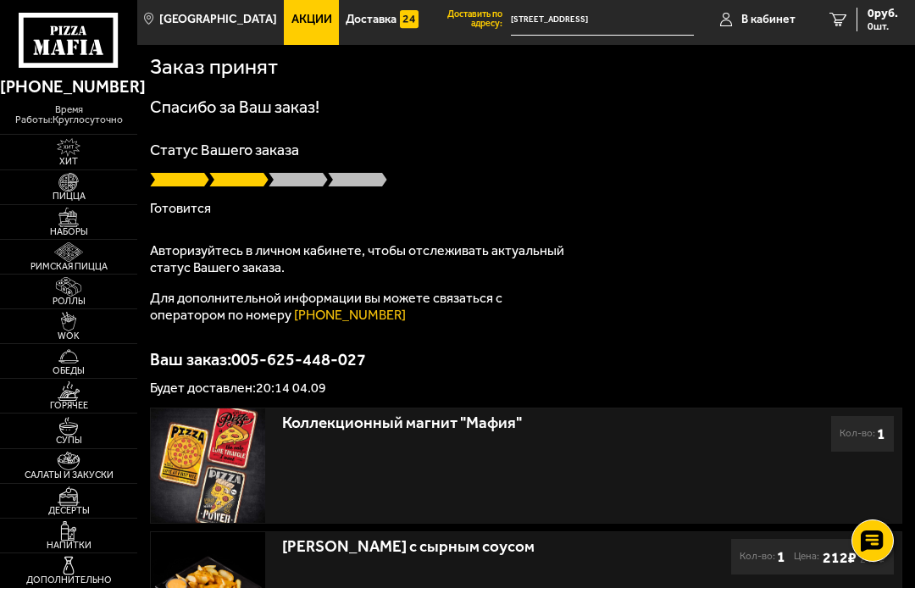
scroll to position [7, 0]
